Goal: Information Seeking & Learning: Learn about a topic

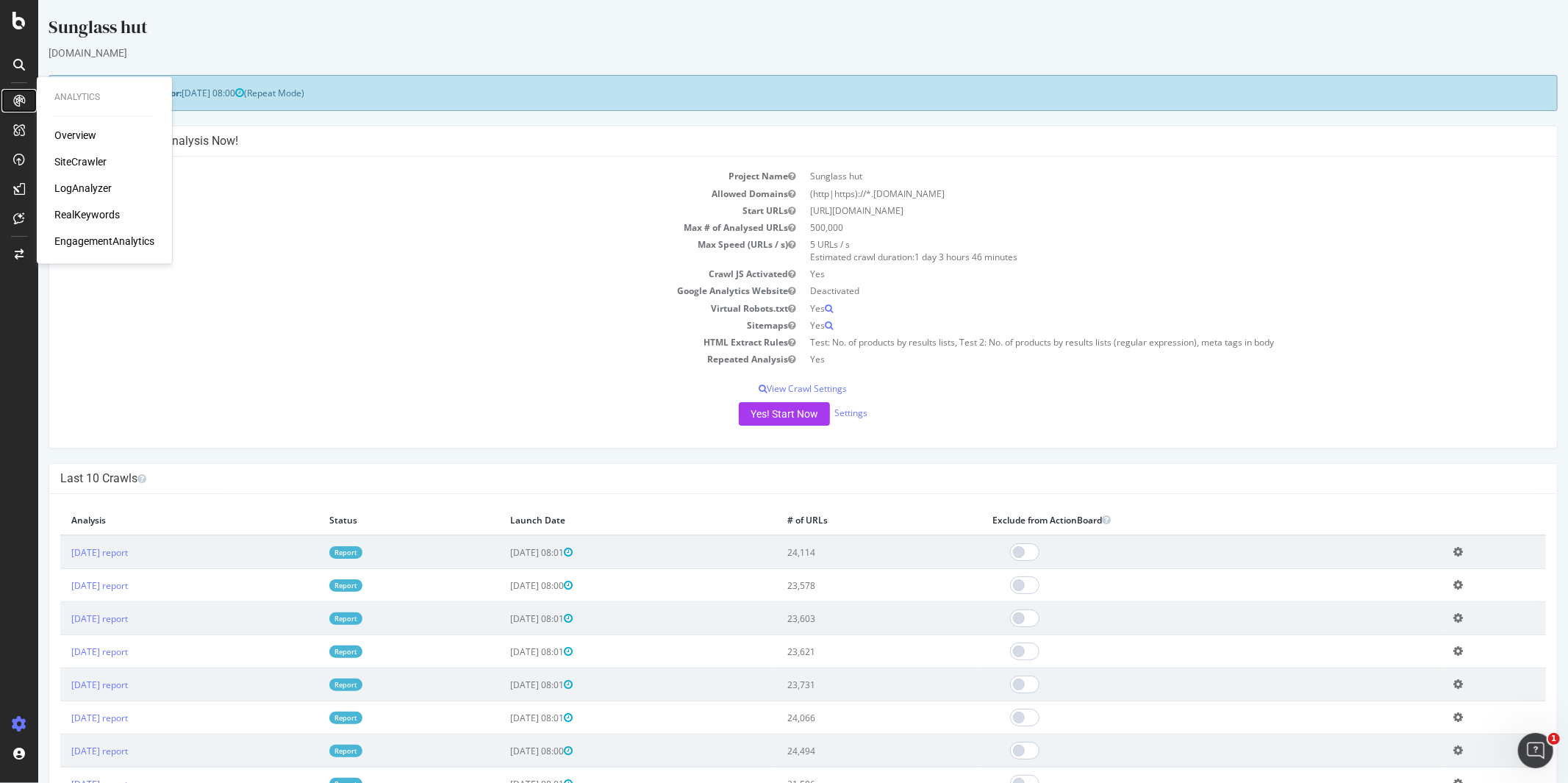
click at [22, 98] on icon at bounding box center [18, 100] width 11 height 11
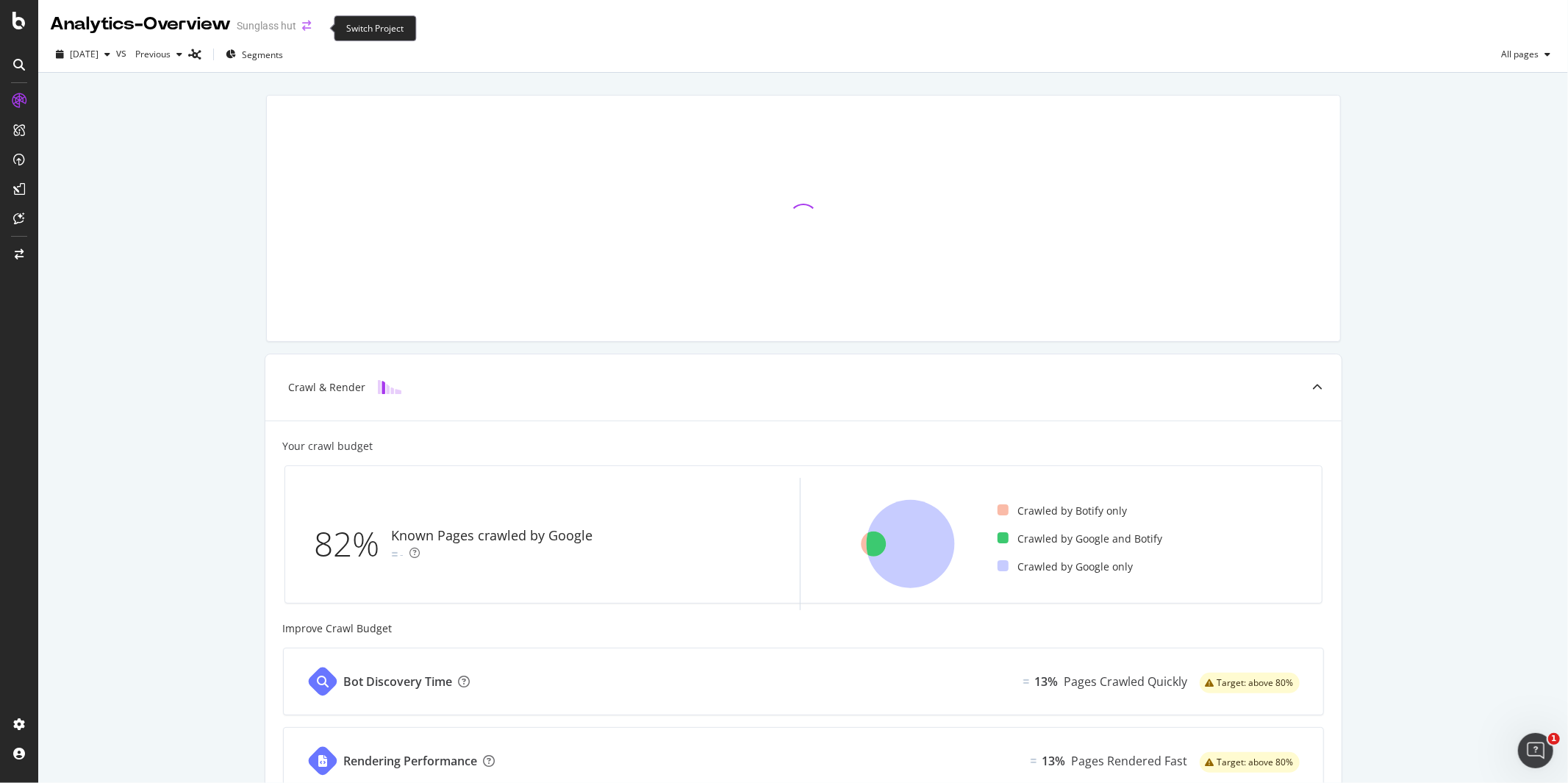
click at [311, 30] on icon "arrow-right-arrow-left" at bounding box center [307, 26] width 9 height 10
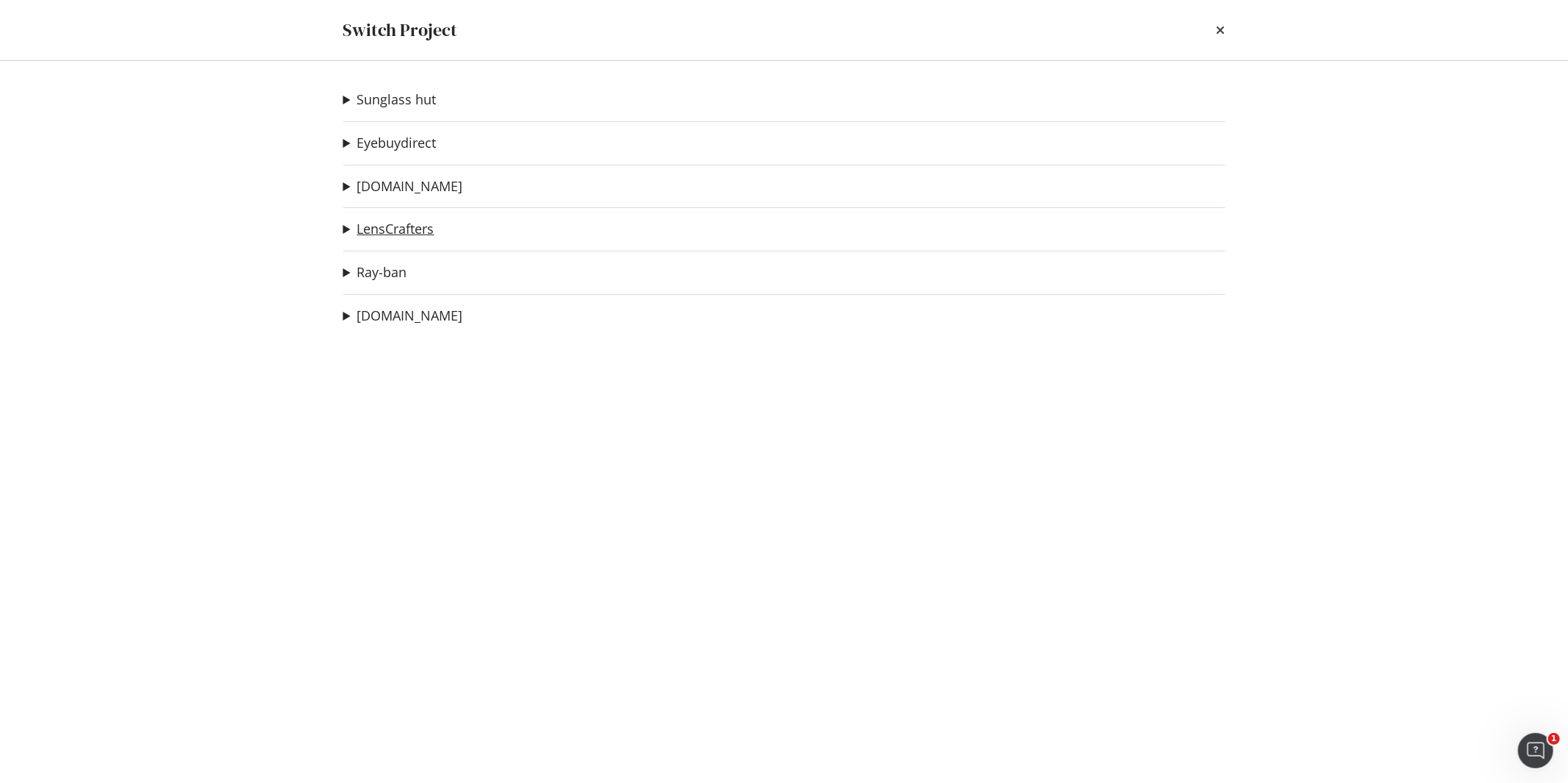
click at [425, 227] on link "LensCrafters" at bounding box center [396, 229] width 78 height 16
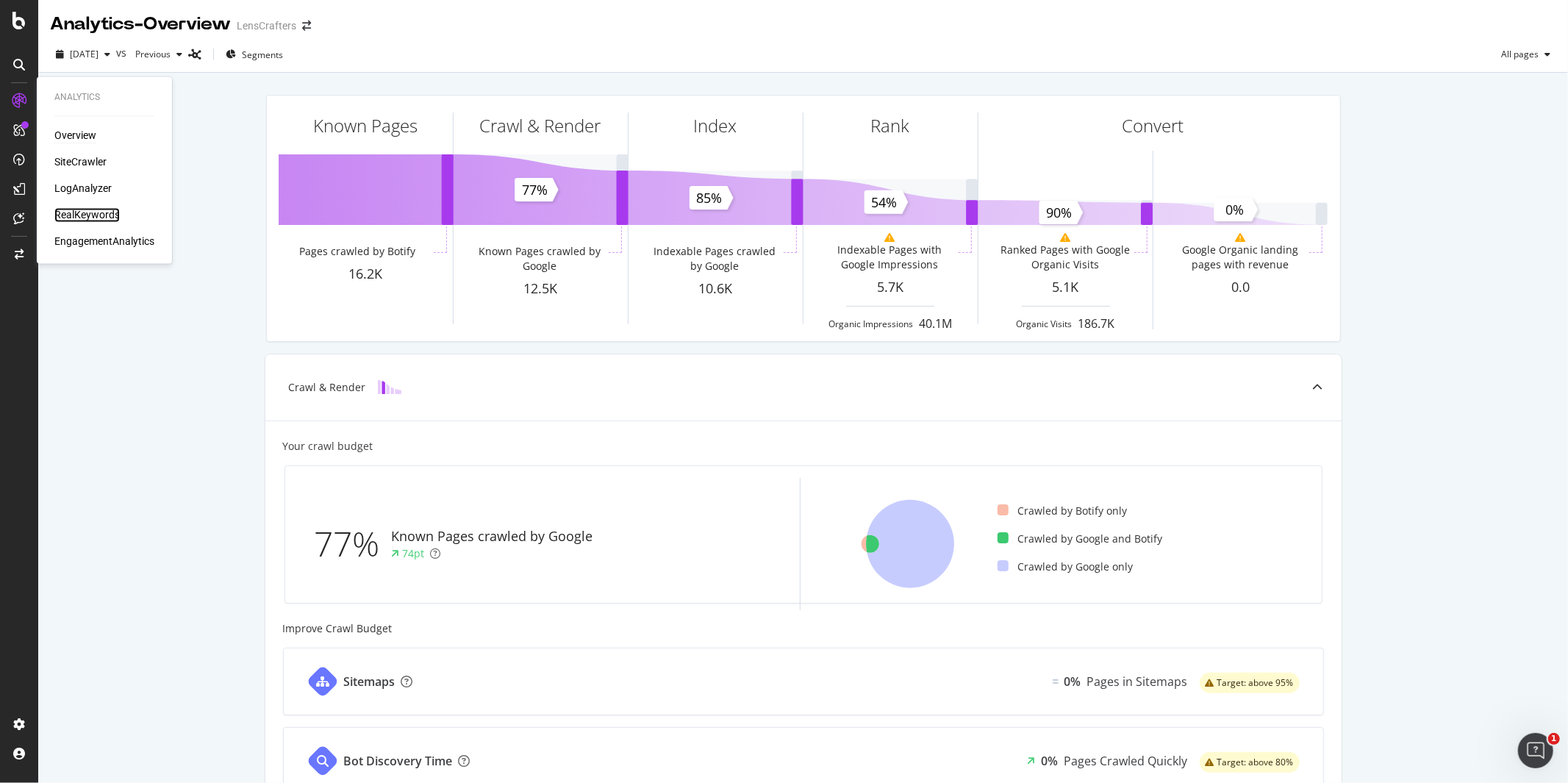
click at [104, 214] on div "RealKeywords" at bounding box center [86, 215] width 65 height 15
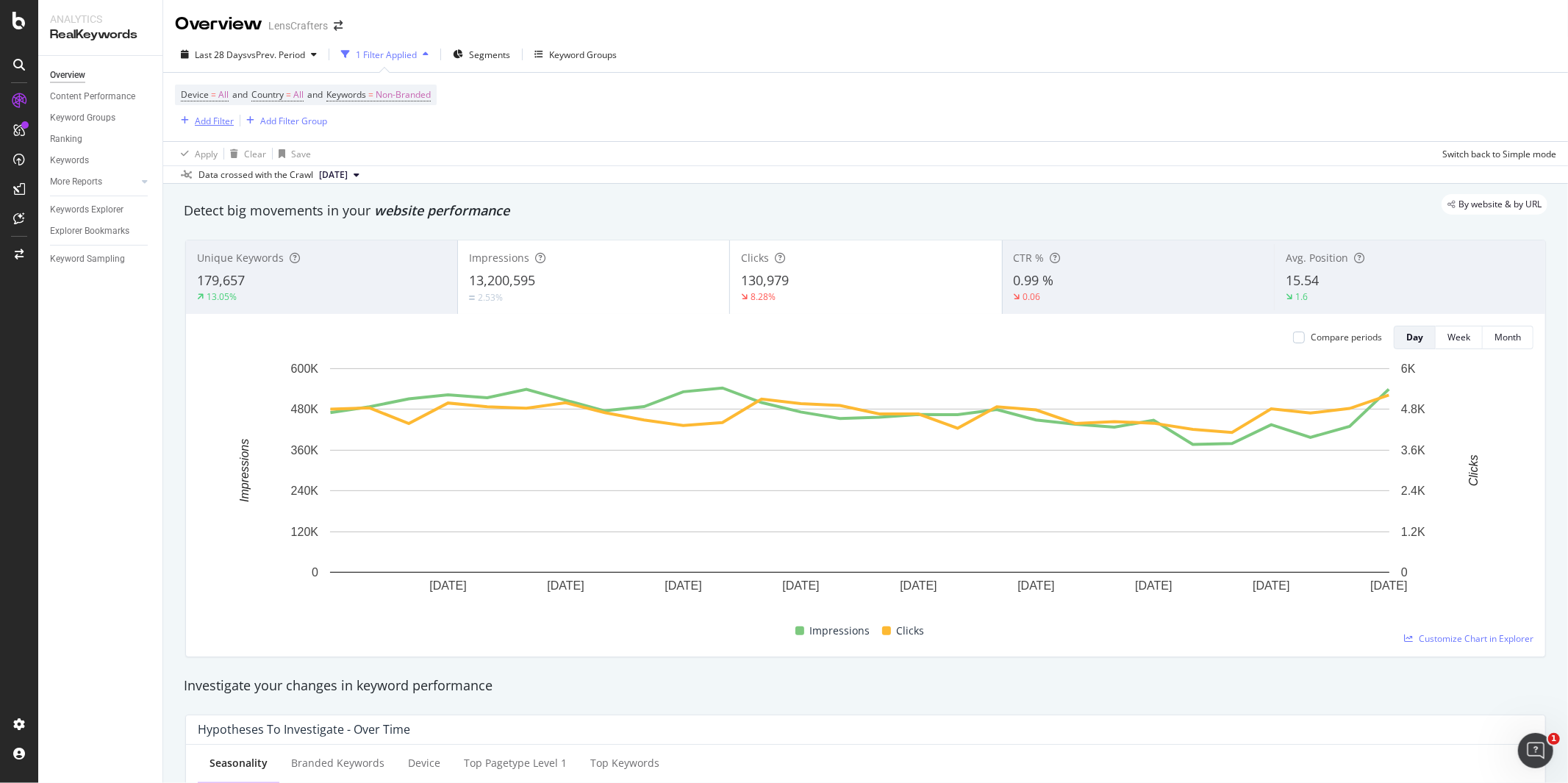
click at [215, 120] on div "Add Filter" at bounding box center [214, 121] width 39 height 12
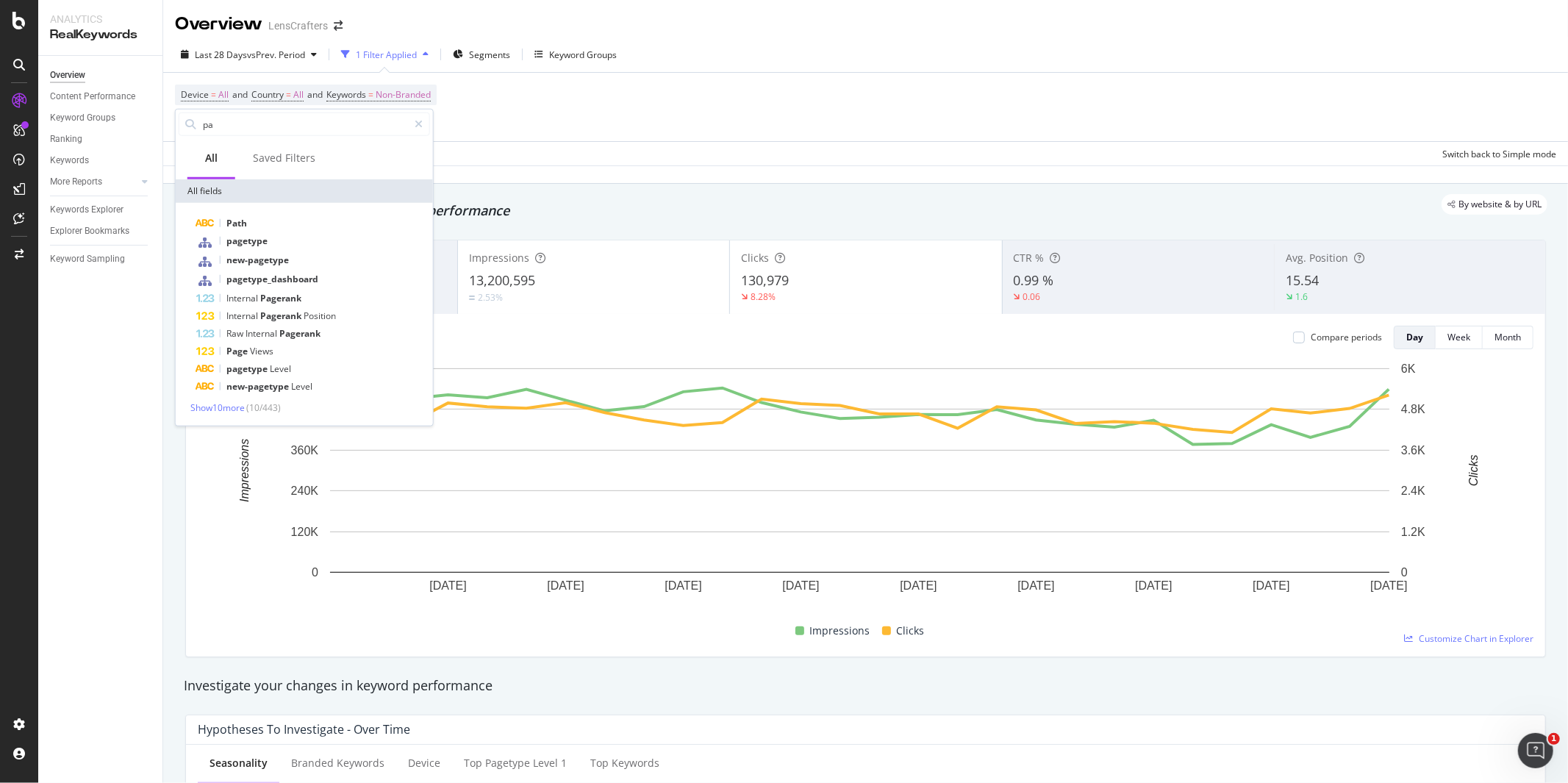
type input "p"
type input "l"
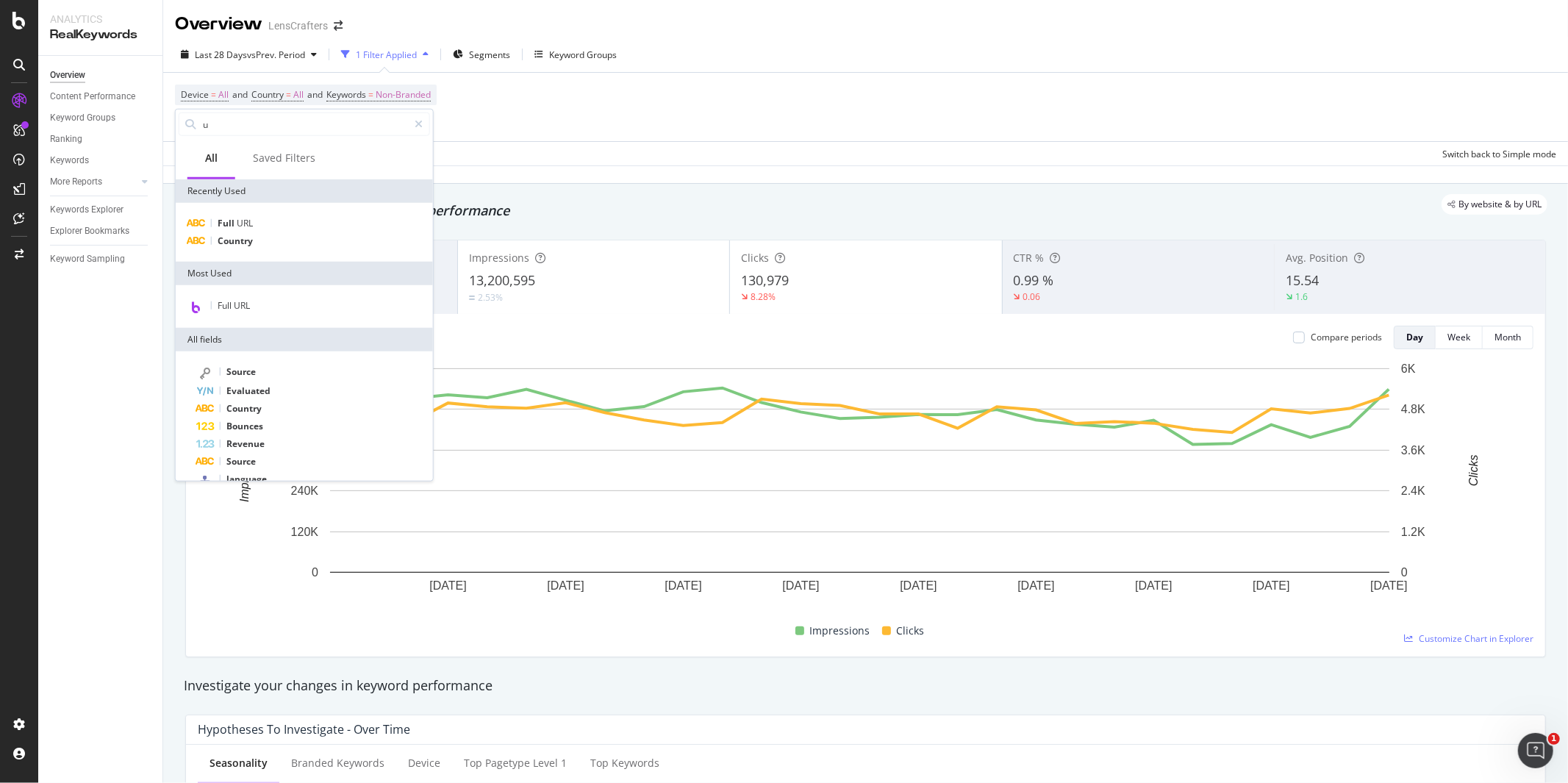
type input "u"
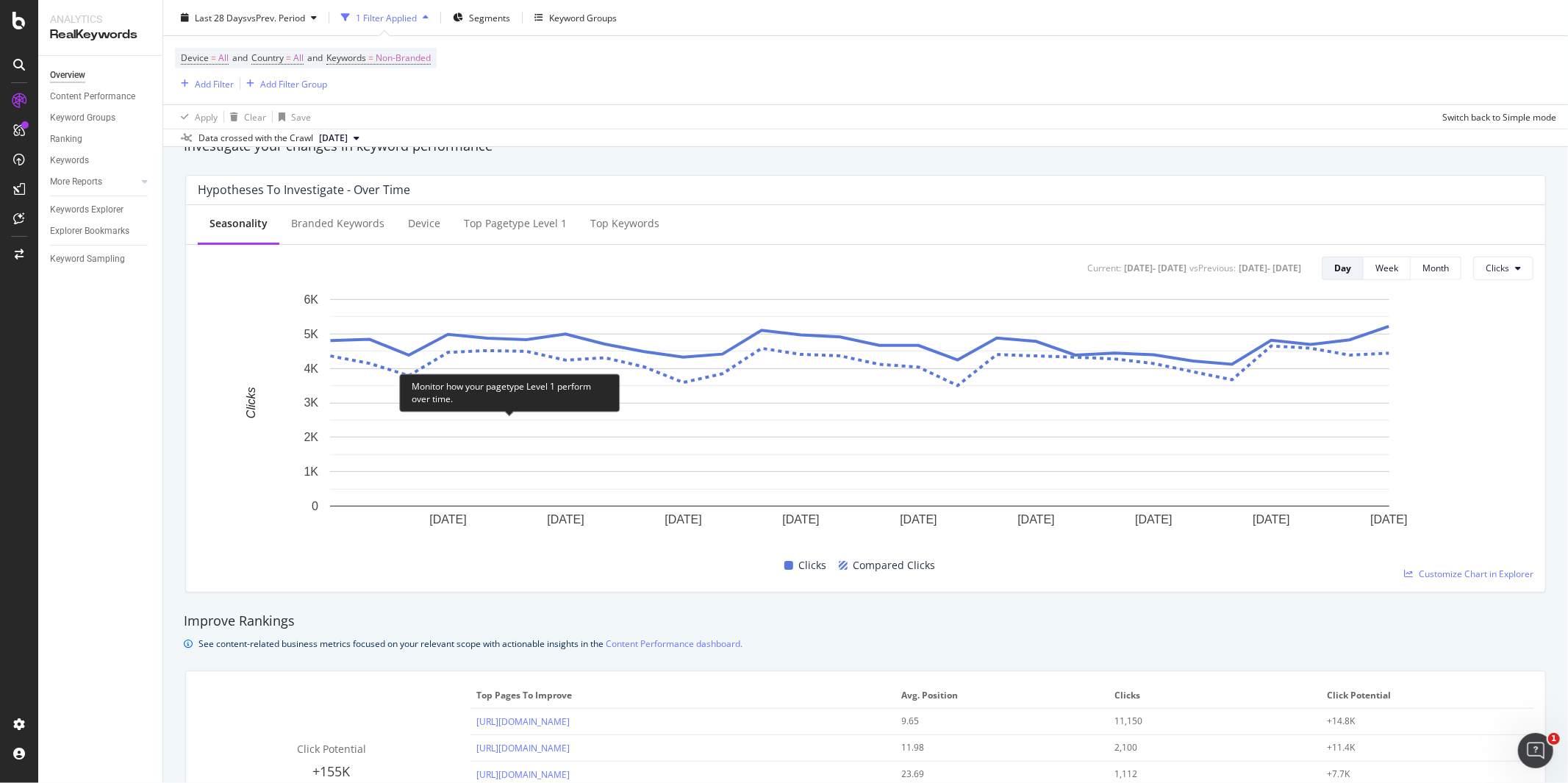
scroll to position [326, 0]
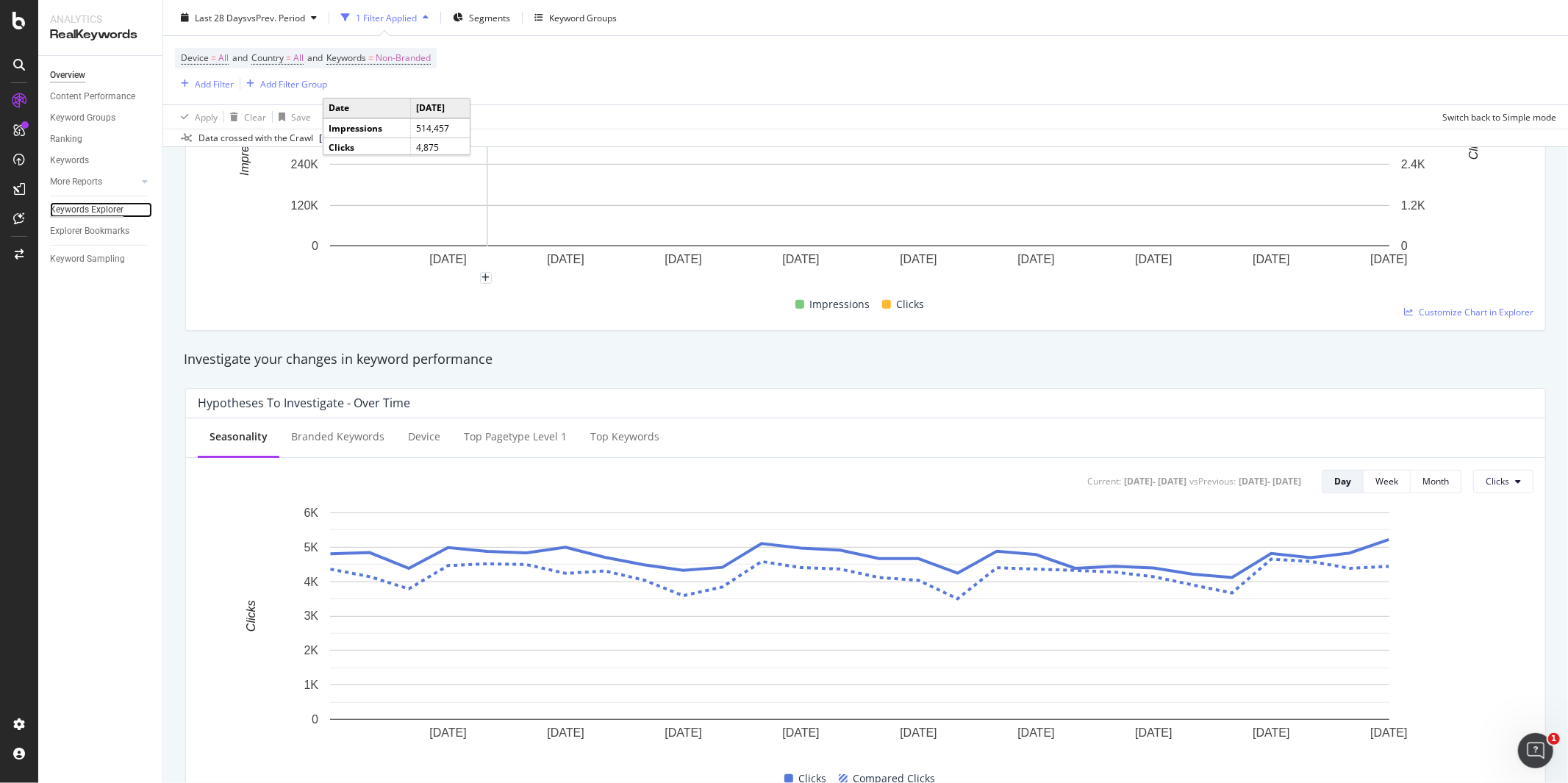
click at [99, 214] on div "Keywords Explorer" at bounding box center [86, 210] width 73 height 16
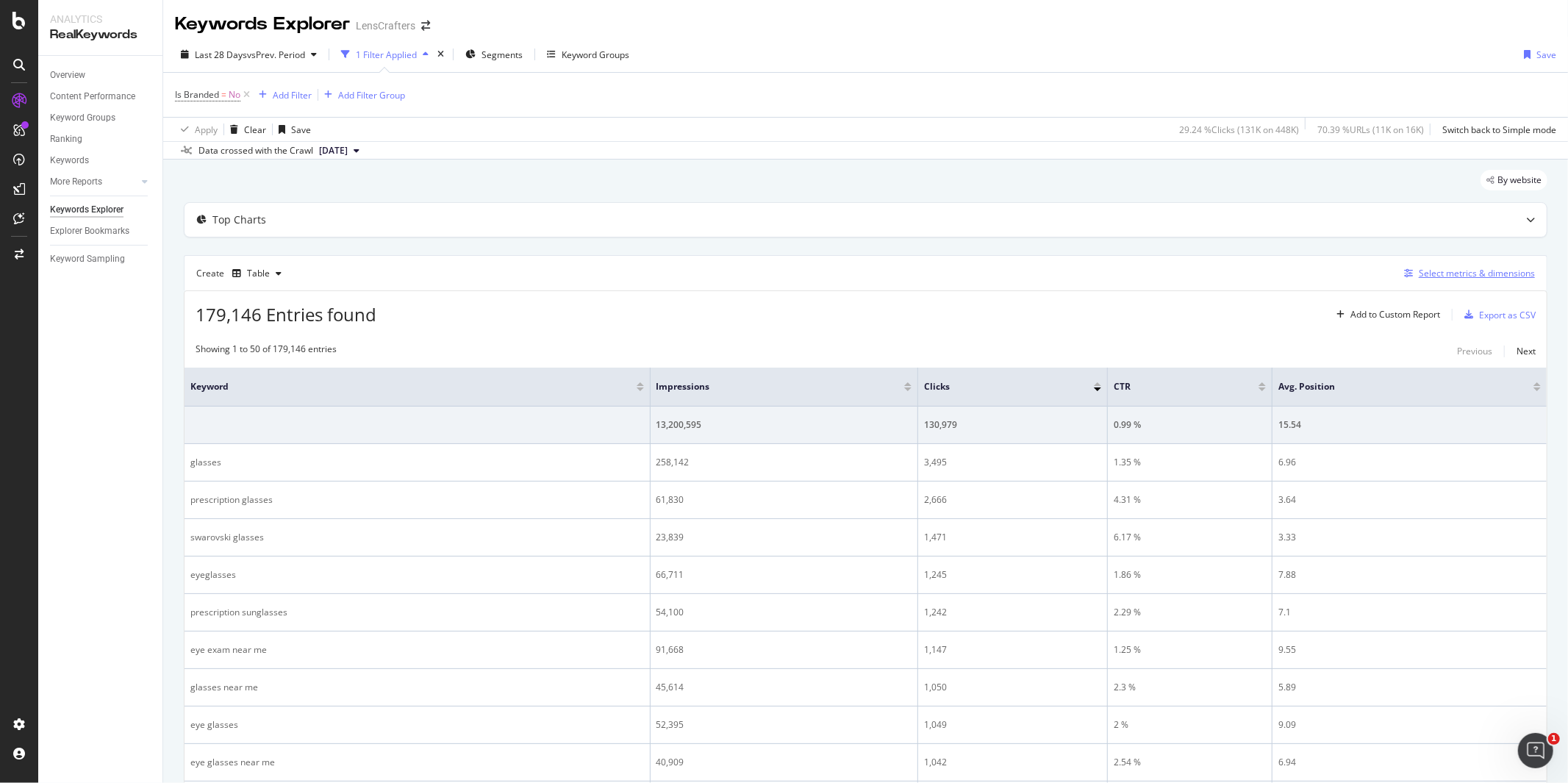
click at [1504, 276] on div "Select metrics & dimensions" at bounding box center [1476, 273] width 116 height 12
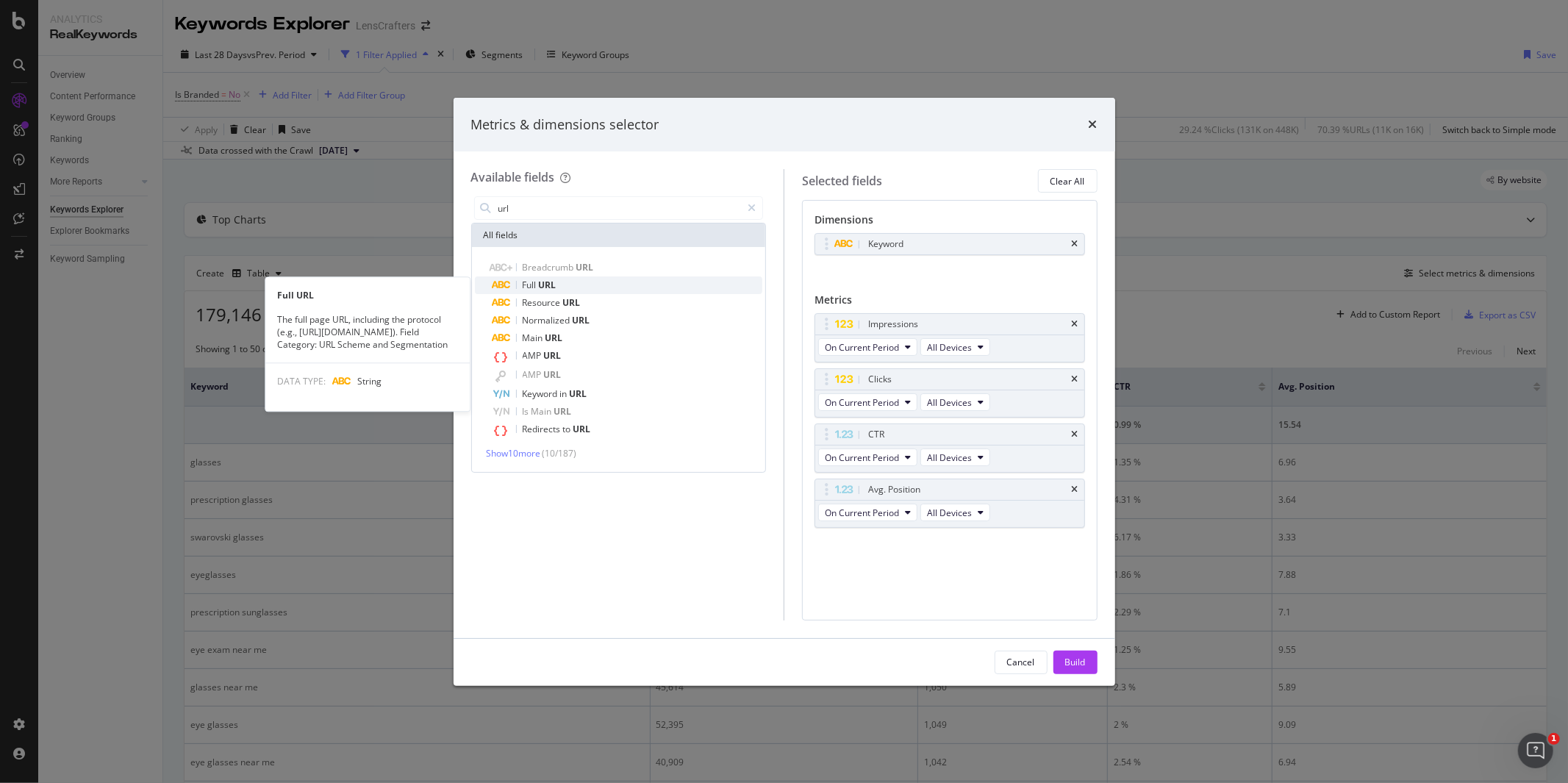
type input "url"
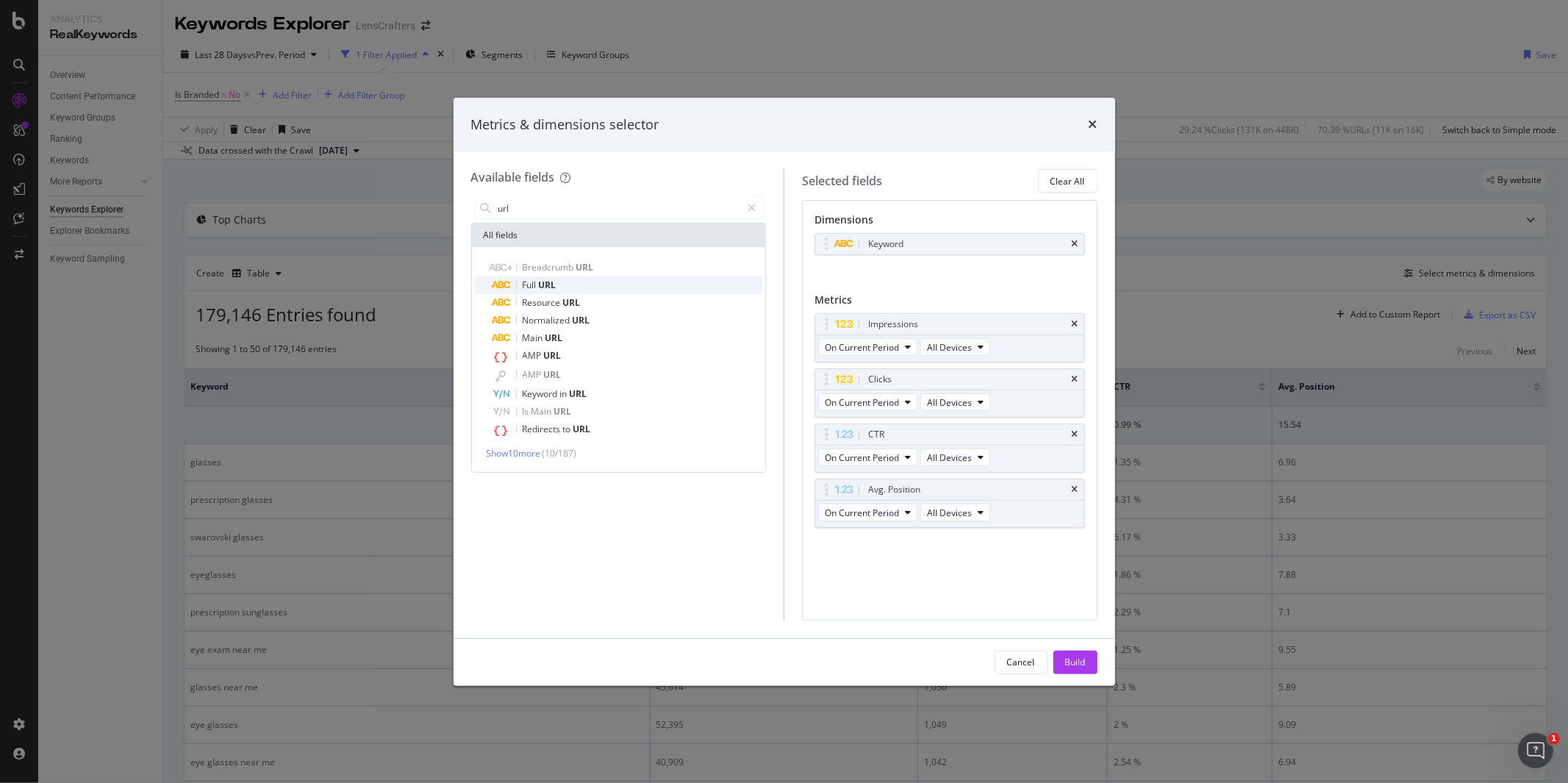
click at [561, 283] on div "Full URL" at bounding box center [628, 285] width 270 height 17
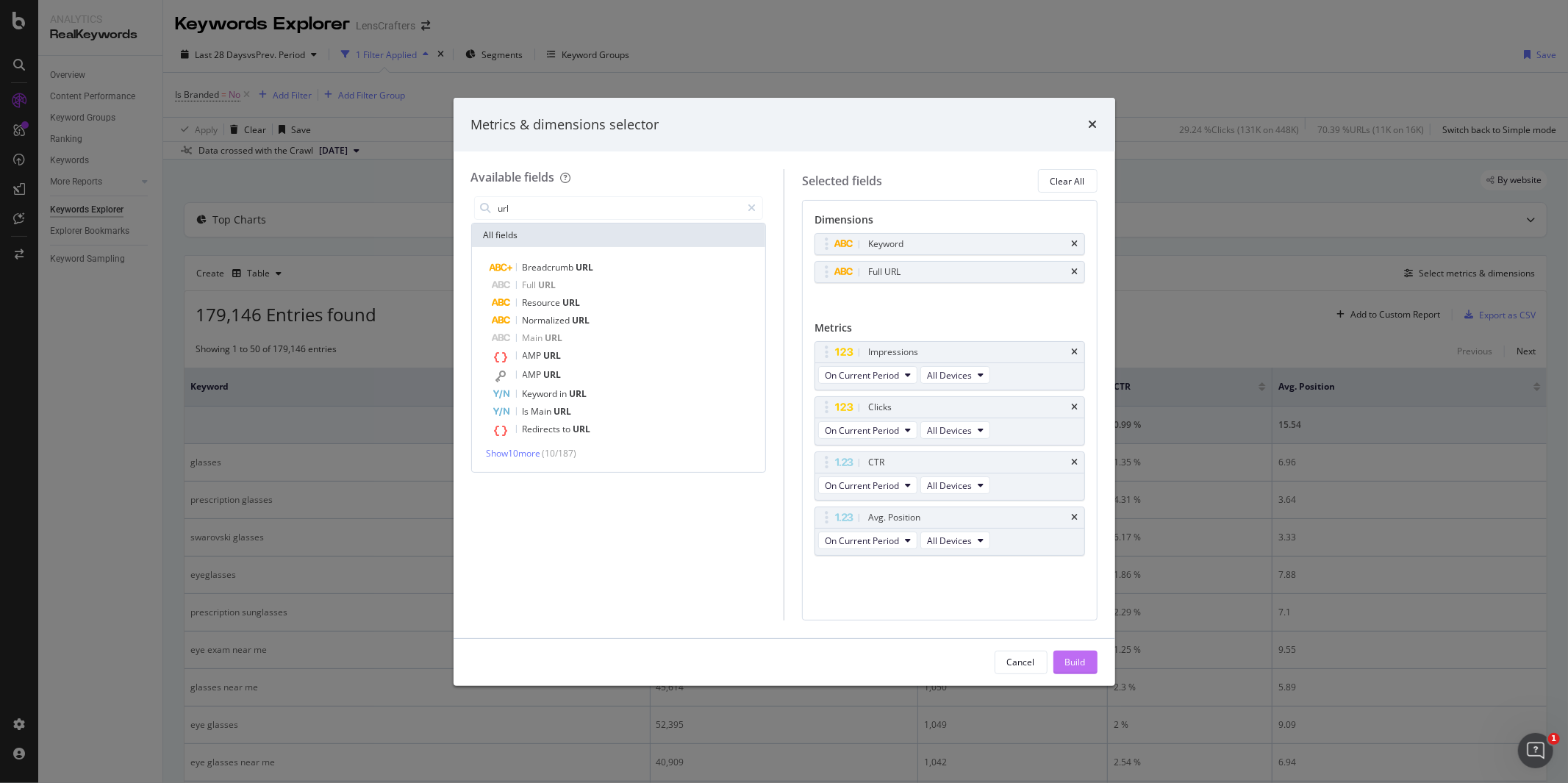
click at [1077, 663] on div "Build" at bounding box center [1076, 662] width 21 height 12
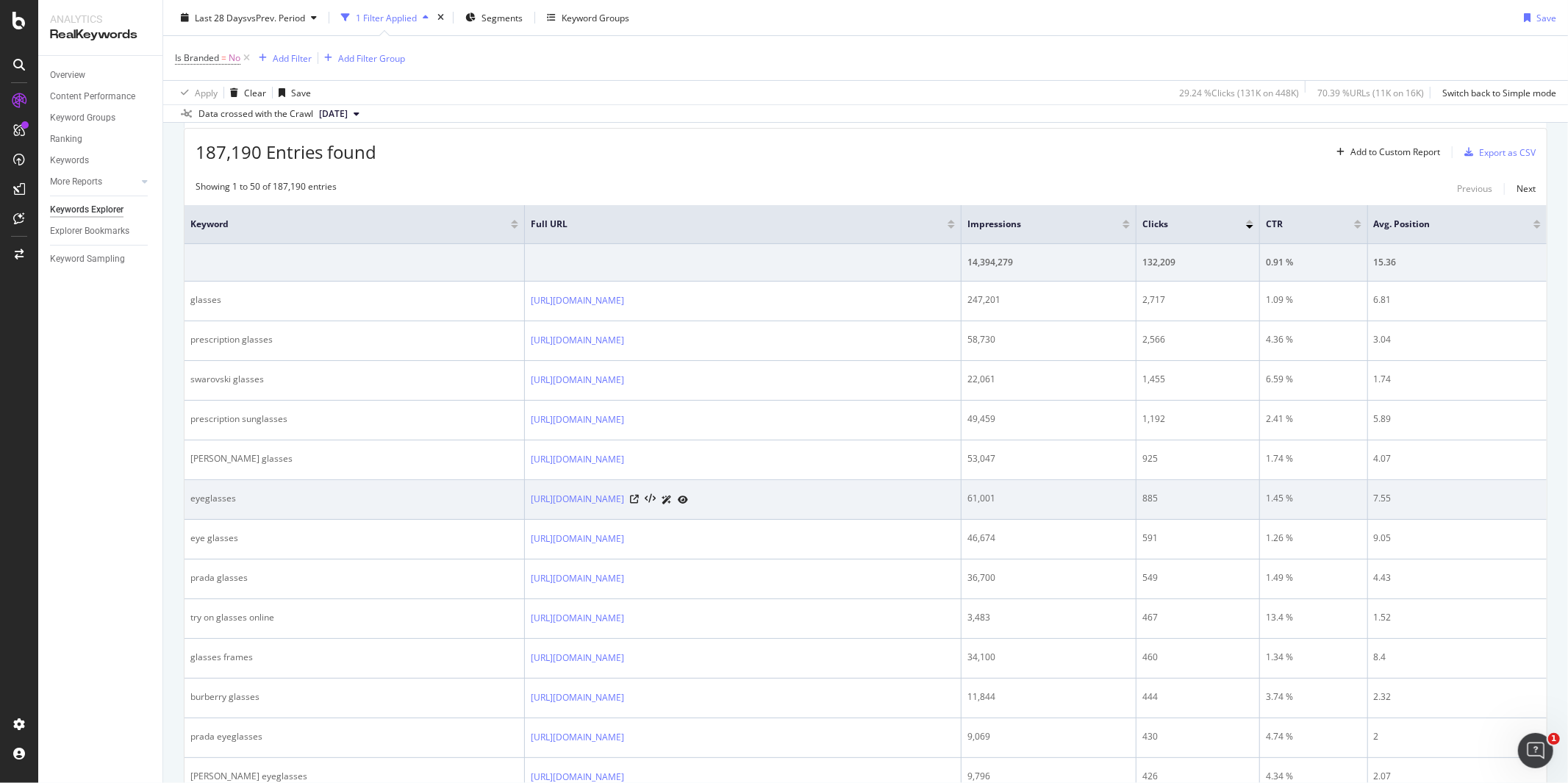
scroll to position [163, 0]
